Goal: Information Seeking & Learning: Learn about a topic

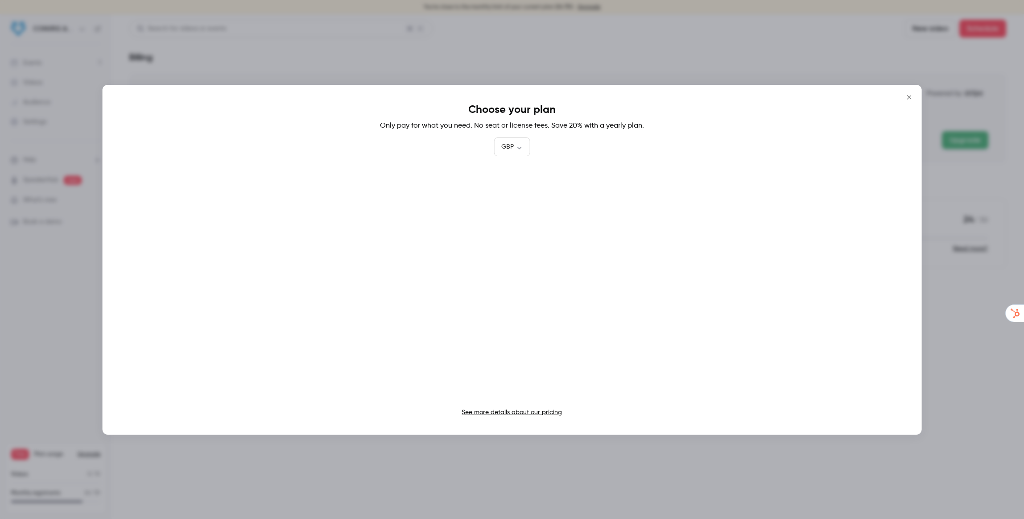
click at [910, 97] on icon "Close" at bounding box center [909, 97] width 11 height 7
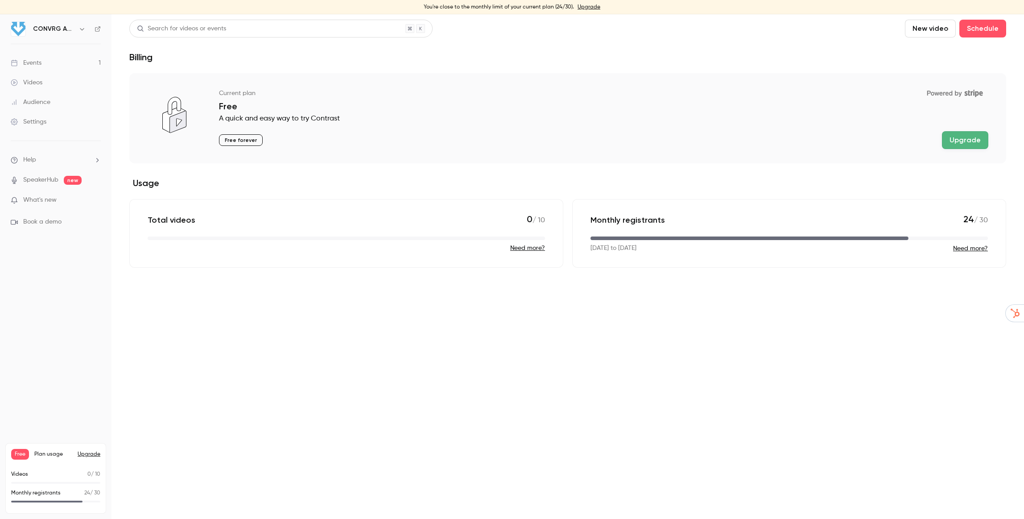
click at [38, 63] on div "Events" at bounding box center [26, 62] width 31 height 9
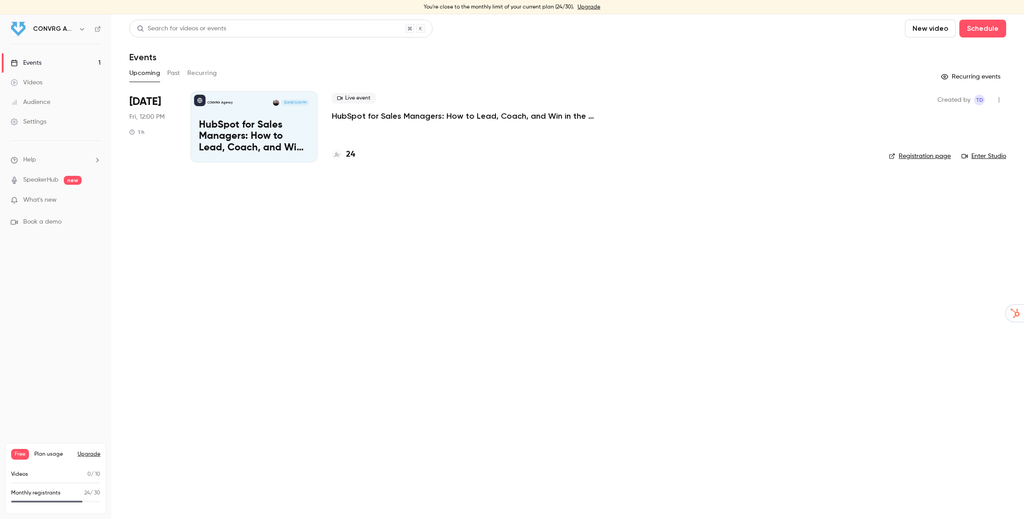
click at [287, 154] on div "CONVRG Agency [DATE] 12:00 PM HubSpot for Sales Managers: How to Lead, Coach, a…" at bounding box center [254, 126] width 127 height 71
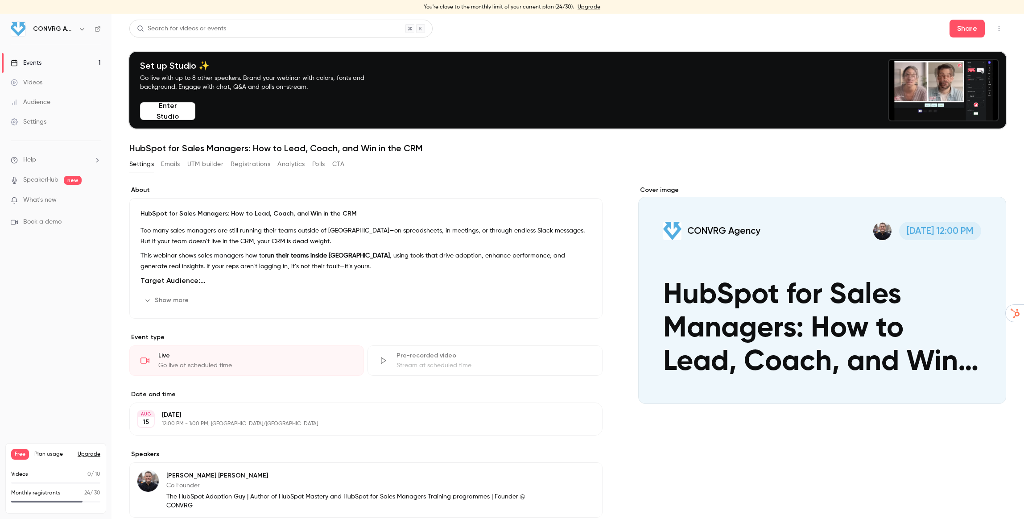
click at [46, 103] on div "Audience" at bounding box center [31, 102] width 40 height 9
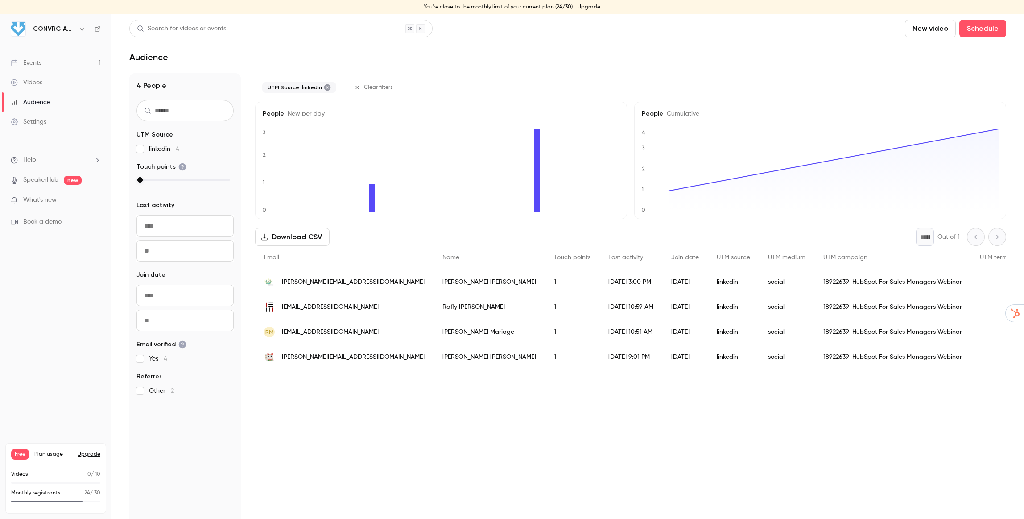
click at [818, 281] on div "18922639-HubSpot For Sales Managers Webinar" at bounding box center [893, 281] width 157 height 25
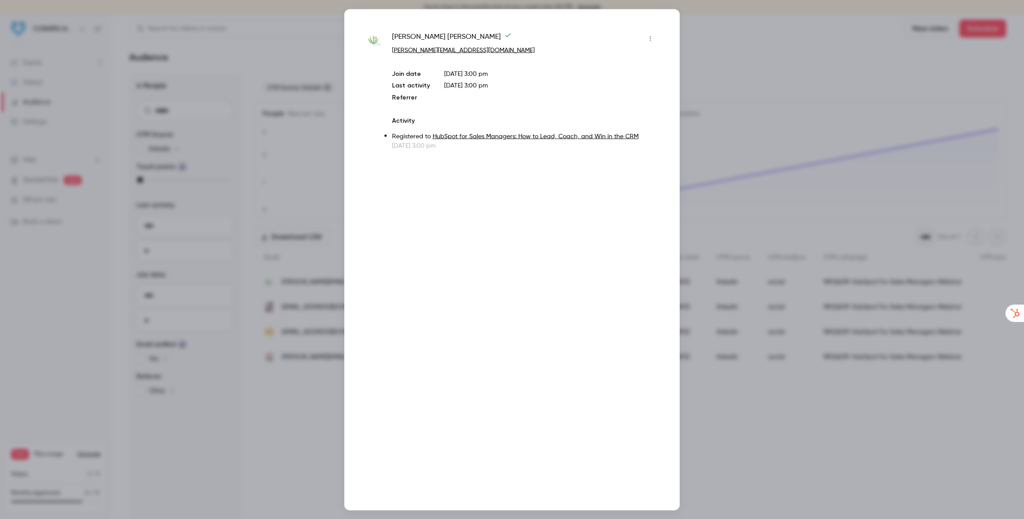
click at [518, 133] on link "HubSpot for Sales Managers: How to Lead, Coach, and Win in the CRM" at bounding box center [536, 136] width 206 height 6
click at [470, 144] on p "[DATE] 3:00 pm" at bounding box center [524, 145] width 265 height 9
click at [654, 39] on button "button" at bounding box center [650, 38] width 14 height 14
click at [727, 32] on div at bounding box center [512, 259] width 1024 height 519
click at [734, 40] on div at bounding box center [512, 259] width 1024 height 519
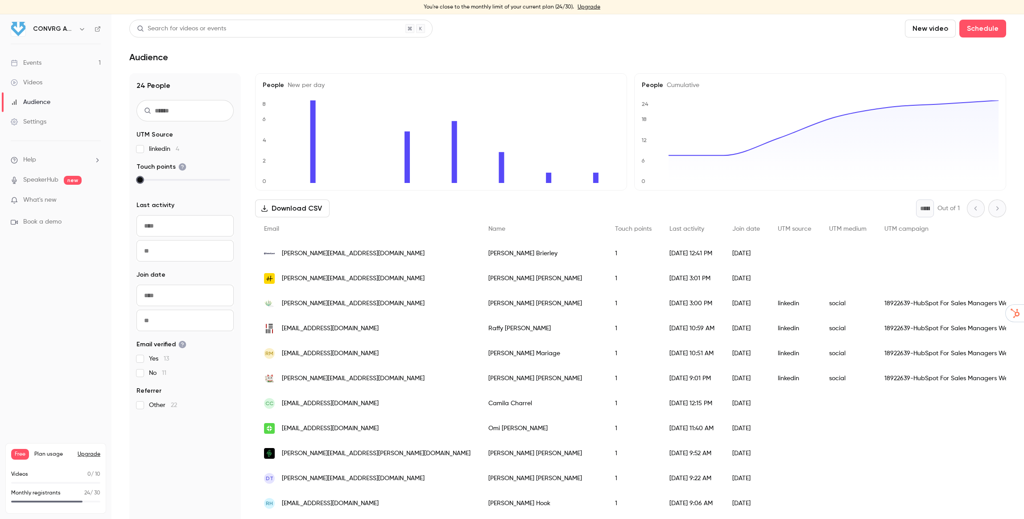
drag, startPoint x: 140, startPoint y: 181, endPoint x: 239, endPoint y: 179, distance: 99.5
click at [239, 179] on div "24 People UTM Source linkedin 4 Touch points Last activity Navigate forward to …" at bounding box center [185, 300] width 112 height 455
click at [231, 179] on div at bounding box center [185, 184] width 97 height 15
click at [229, 180] on div at bounding box center [185, 180] width 90 height 2
click at [142, 179] on div at bounding box center [185, 180] width 90 height 6
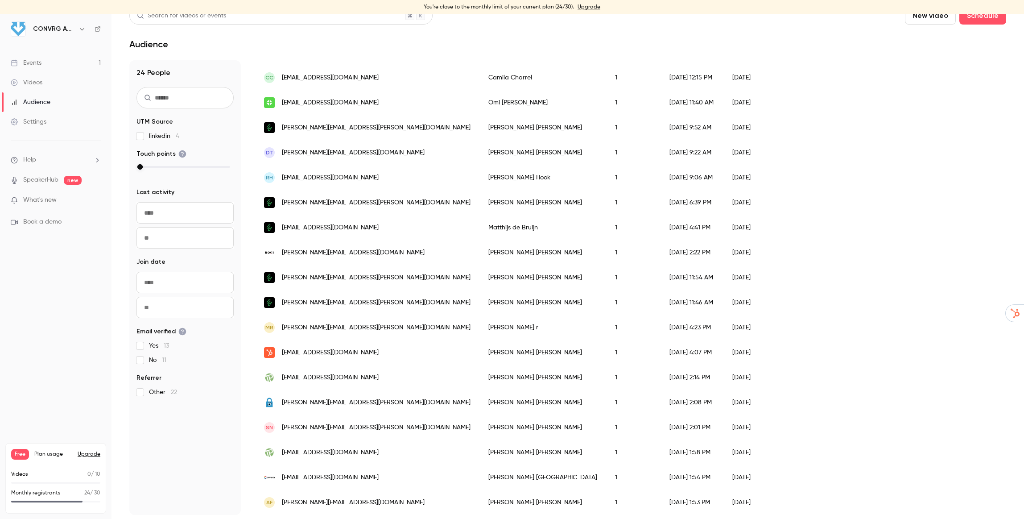
scroll to position [14, 0]
